Goal: Transaction & Acquisition: Purchase product/service

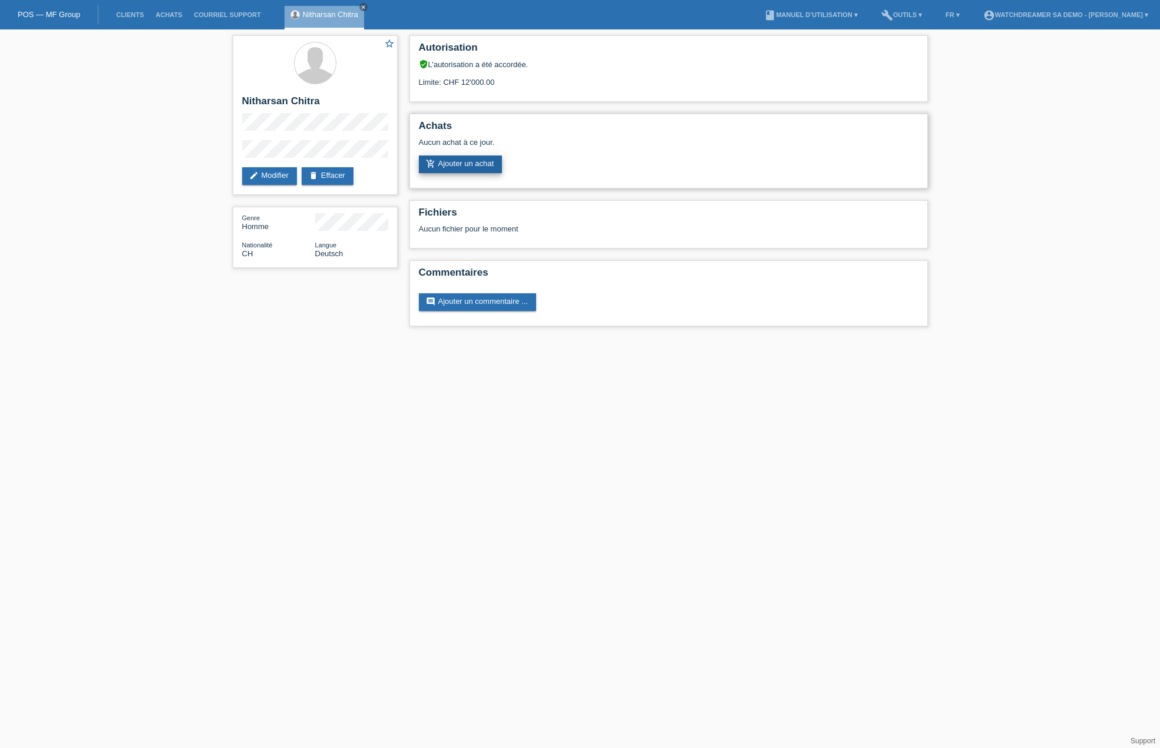
click at [478, 163] on link "add_shopping_cart Ajouter un achat" at bounding box center [461, 165] width 84 height 18
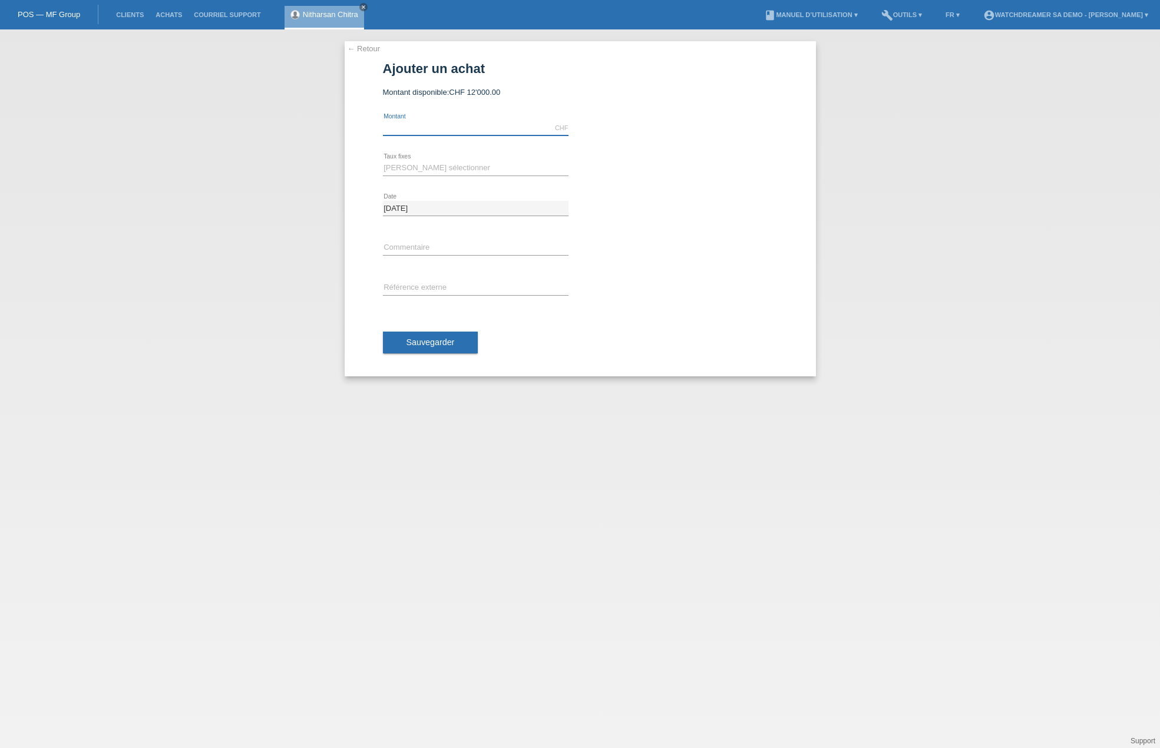
click at [528, 130] on input "text" at bounding box center [476, 128] width 186 height 15
type input "12000.00"
click at [464, 167] on select "Veuillez sélectionner 6 versements 12 versements 24 versements 36 versements 48…" at bounding box center [476, 168] width 186 height 14
click at [440, 160] on div "Veuillez sélectionner 6 versements 12 versements 24 versements 36 versements 48…" at bounding box center [476, 168] width 186 height 40
drag, startPoint x: 437, startPoint y: 125, endPoint x: 322, endPoint y: 125, distance: 115.5
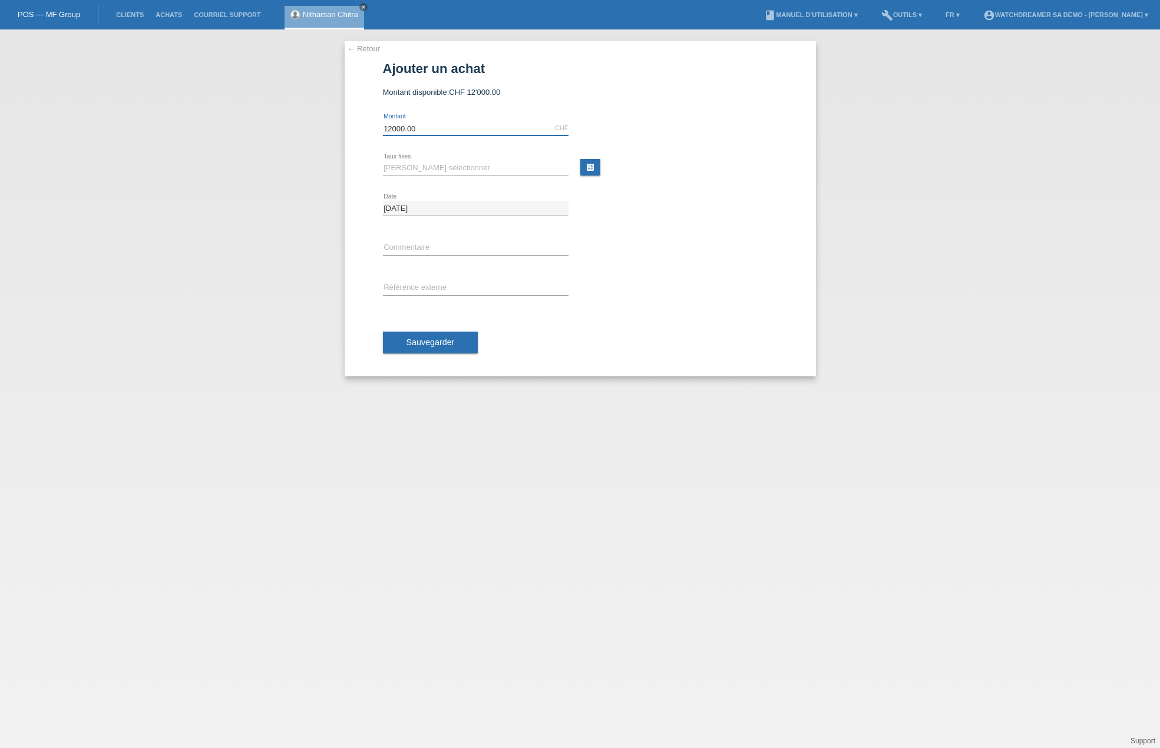
click at [322, 125] on div "← Retour Ajouter un achat Montant disponible: CHF 12'000.00 12000.00 error Mont…" at bounding box center [580, 388] width 1160 height 719
type input "0.00"
click at [549, 125] on input "0.00" at bounding box center [476, 128] width 186 height 15
click at [1099, 10] on li "account_circle Watchdreamer SA Demo - Sonia Meraimi ▾" at bounding box center [1065, 15] width 177 height 30
click at [1099, 12] on link "account_circle Watchdreamer SA Demo - Sonia Meraimi ▾" at bounding box center [1065, 14] width 177 height 7
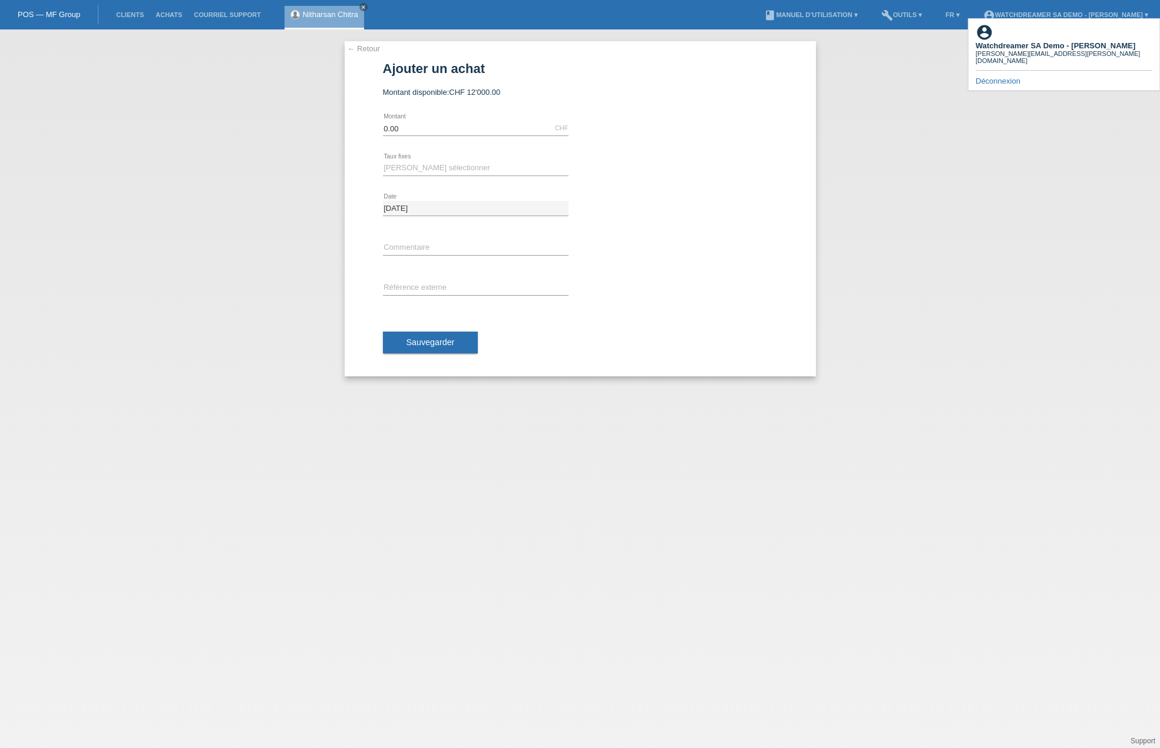
click at [993, 77] on link "Déconnexion" at bounding box center [998, 81] width 45 height 9
